Goal: Task Accomplishment & Management: Use online tool/utility

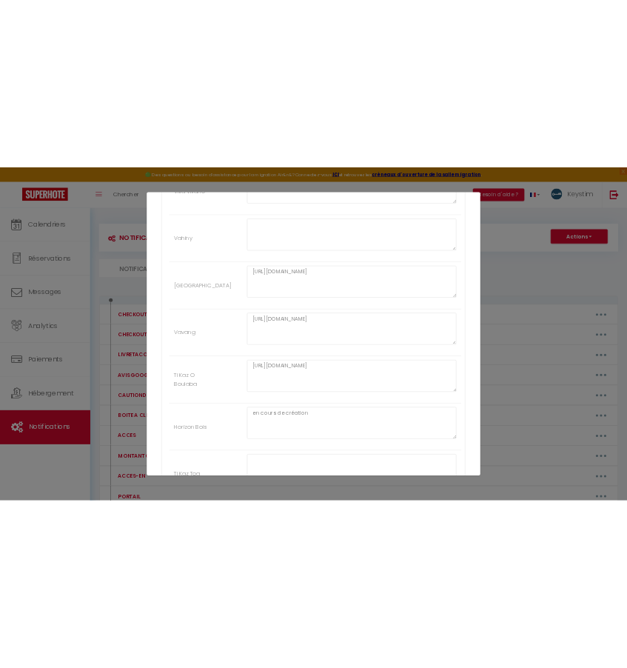
scroll to position [2834, 0]
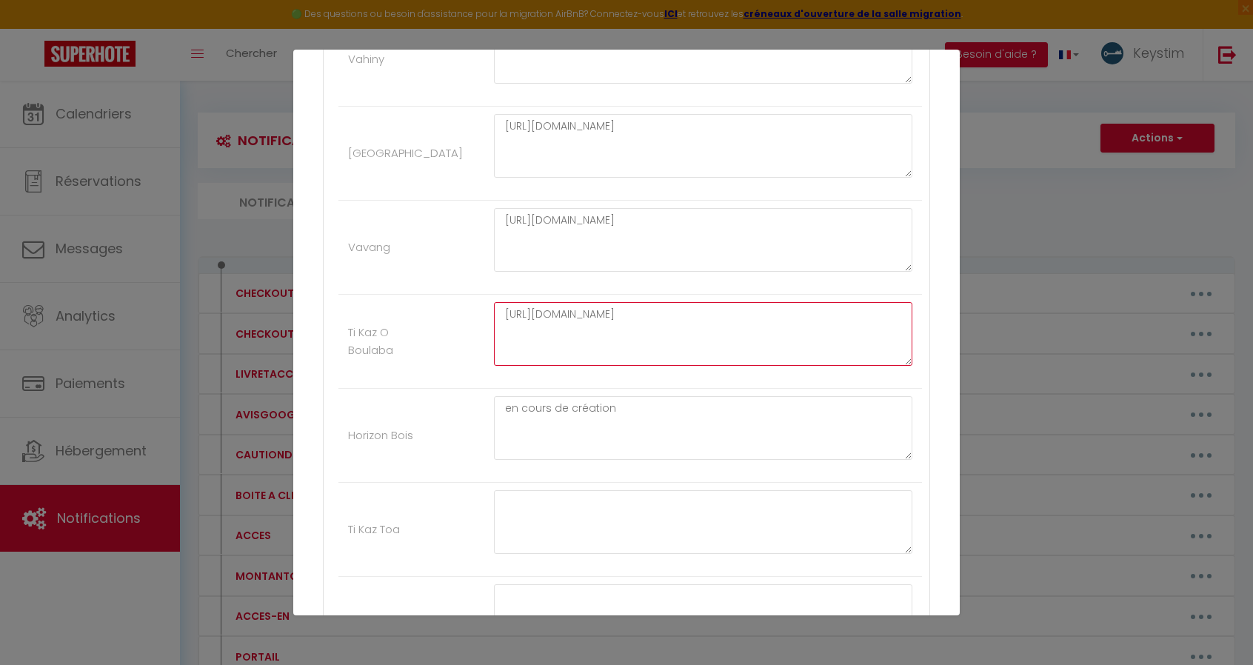
click at [656, 302] on textarea "[URL][DOMAIN_NAME]" at bounding box center [703, 334] width 418 height 64
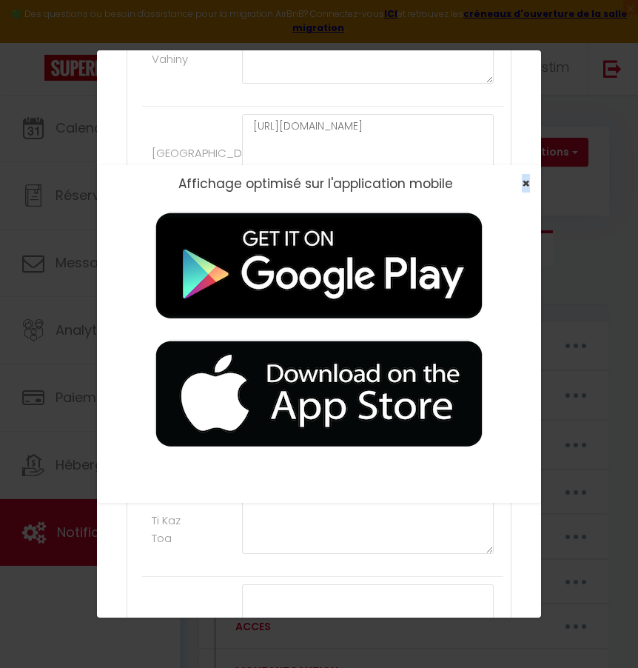
drag, startPoint x: 514, startPoint y: 184, endPoint x: 523, endPoint y: 183, distance: 9.0
click at [523, 183] on div "×" at bounding box center [521, 183] width 37 height 15
click at [523, 183] on span "×" at bounding box center [526, 183] width 8 height 19
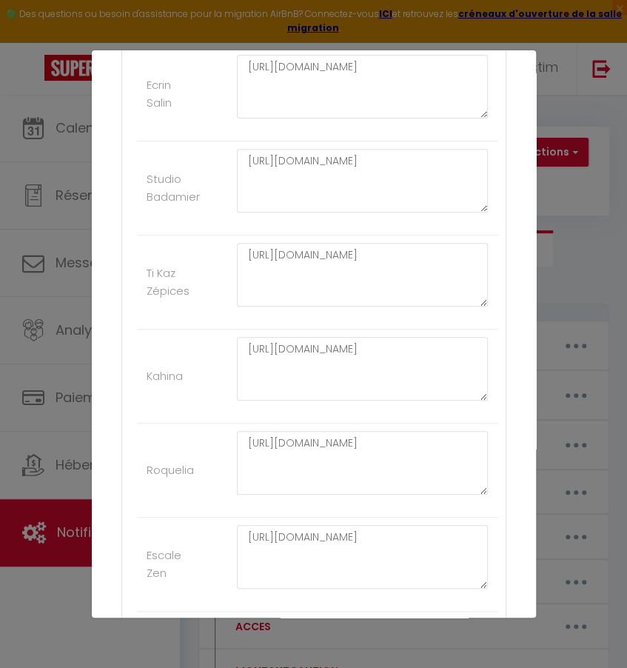
scroll to position [2044, 0]
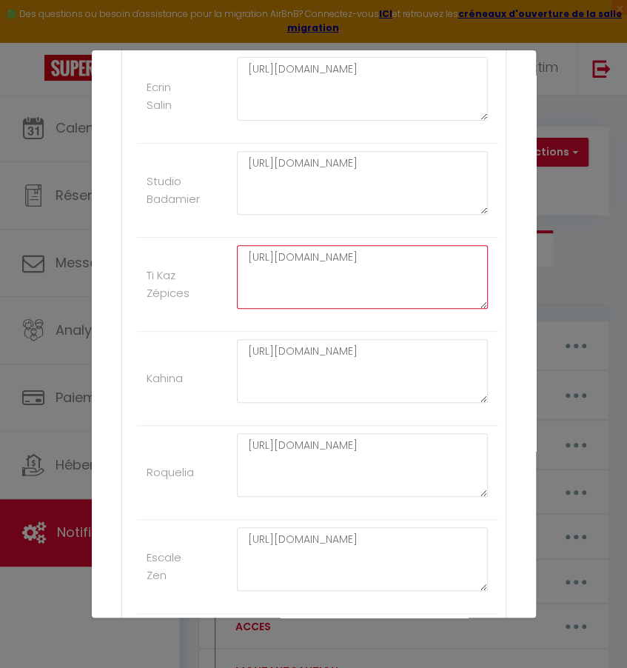
click at [360, 278] on textarea "[URL][DOMAIN_NAME]" at bounding box center [363, 277] width 252 height 64
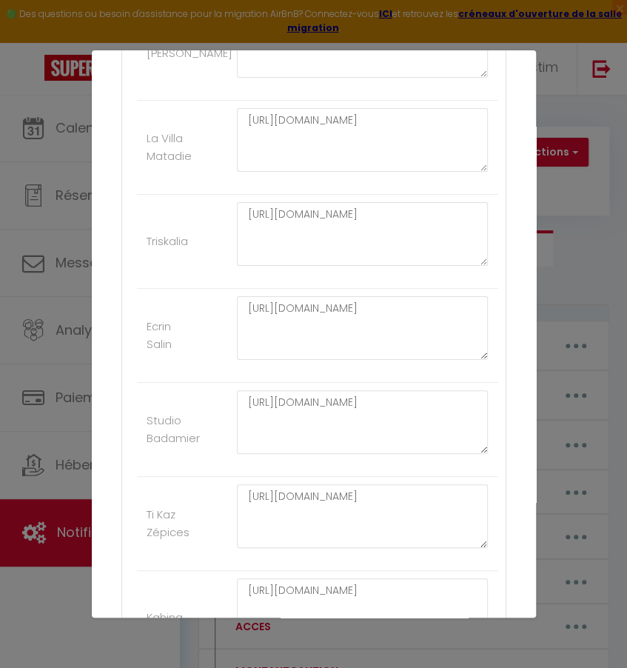
scroll to position [1806, 0]
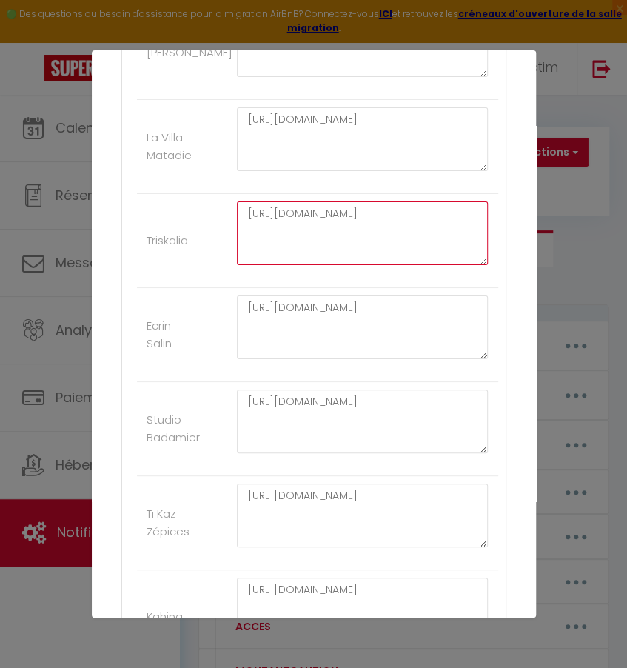
drag, startPoint x: 446, startPoint y: 208, endPoint x: 190, endPoint y: 205, distance: 256.3
click at [190, 205] on li "Triskalia [URL][DOMAIN_NAME]" at bounding box center [317, 241] width 361 height 94
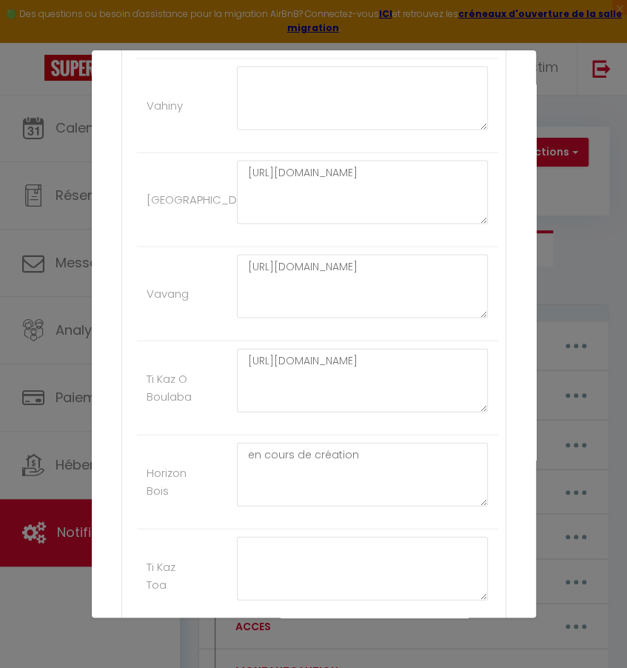
scroll to position [2789, 0]
click at [381, 265] on textarea "[URL][DOMAIN_NAME]" at bounding box center [363, 285] width 252 height 64
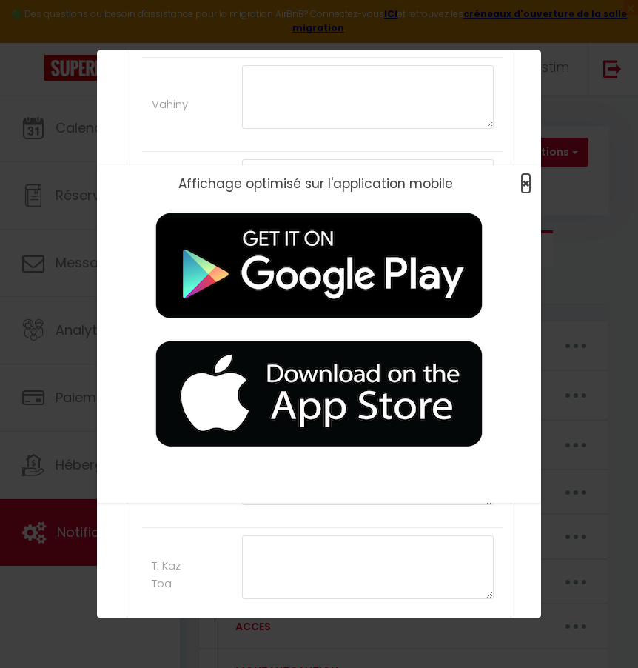
click at [522, 188] on span "×" at bounding box center [526, 183] width 8 height 19
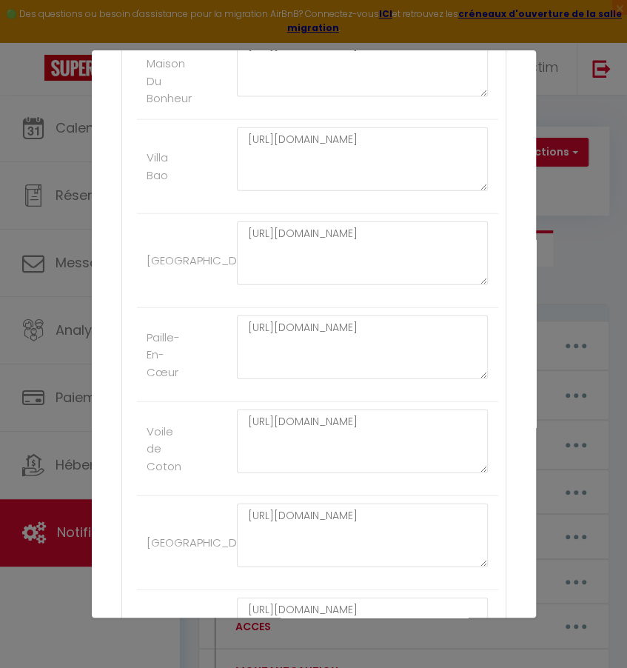
scroll to position [1109, 0]
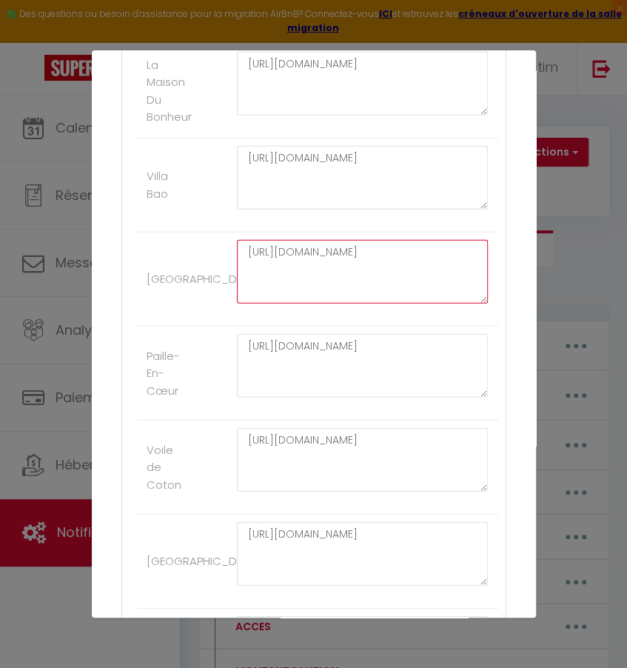
click at [362, 266] on textarea "[URL][DOMAIN_NAME]" at bounding box center [363, 272] width 252 height 64
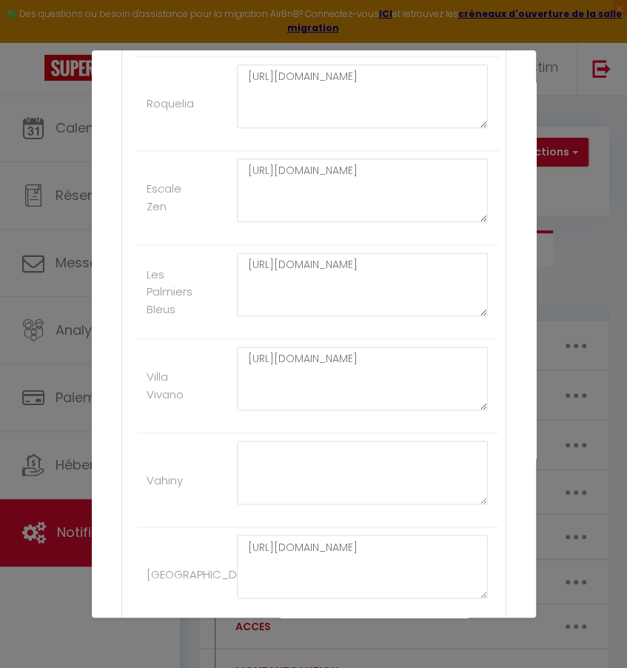
scroll to position [2412, 0]
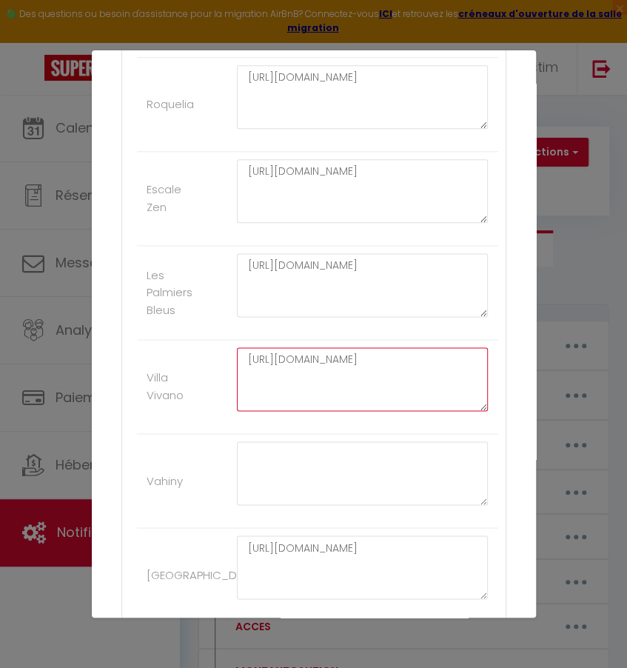
click at [319, 352] on textarea "[URL][DOMAIN_NAME]" at bounding box center [363, 379] width 252 height 64
